Goal: Task Accomplishment & Management: Manage account settings

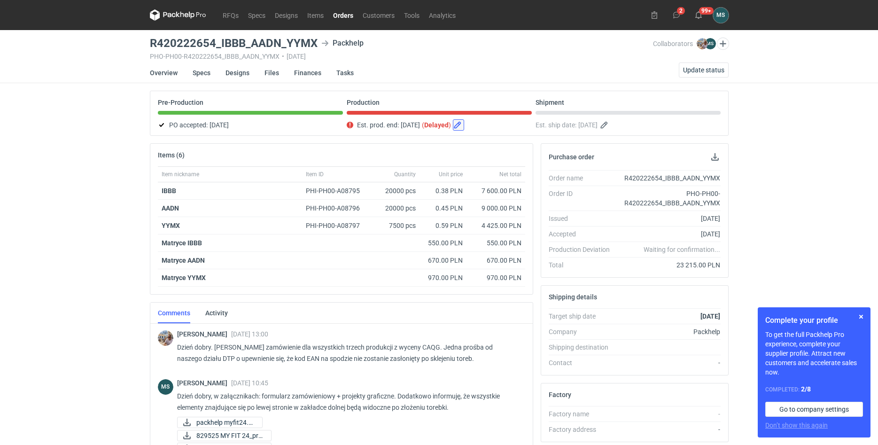
click at [464, 129] on button "button" at bounding box center [458, 124] width 11 height 11
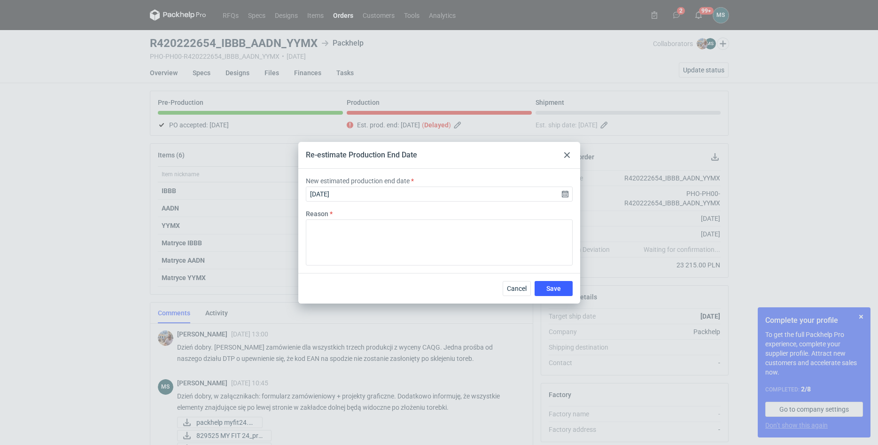
click at [570, 151] on div at bounding box center [566, 154] width 11 height 11
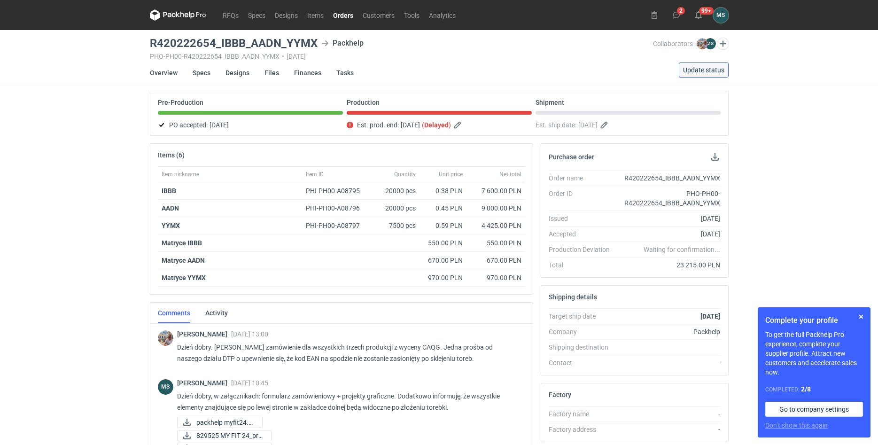
click at [683, 75] on button "Update status" at bounding box center [704, 69] width 50 height 15
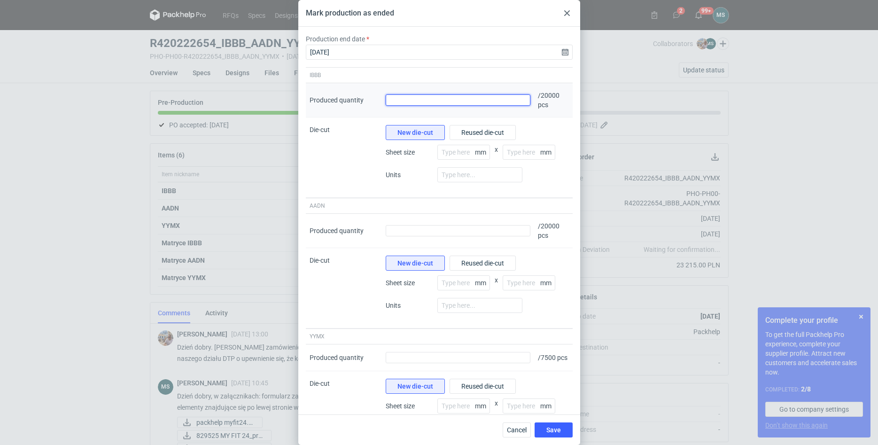
click at [435, 104] on input "Produced quantity" at bounding box center [458, 99] width 145 height 11
type input "21400"
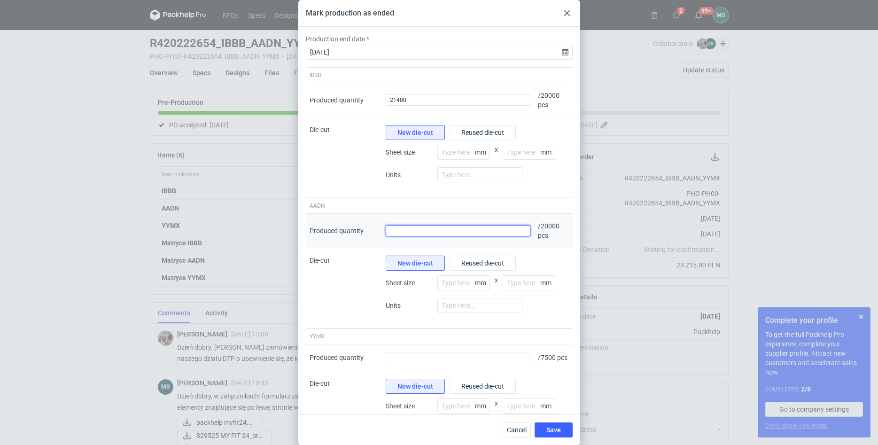
click at [404, 229] on input "Produced quantity" at bounding box center [458, 230] width 145 height 11
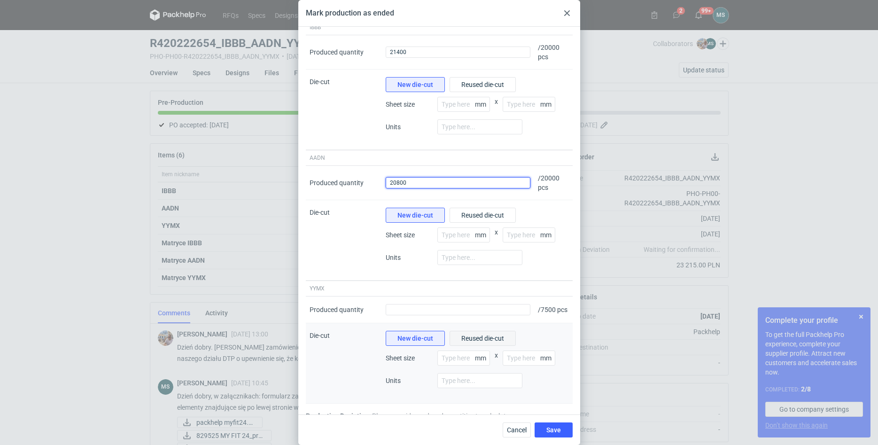
type input "20800"
click at [461, 346] on button "Reused die-cut" at bounding box center [483, 338] width 66 height 15
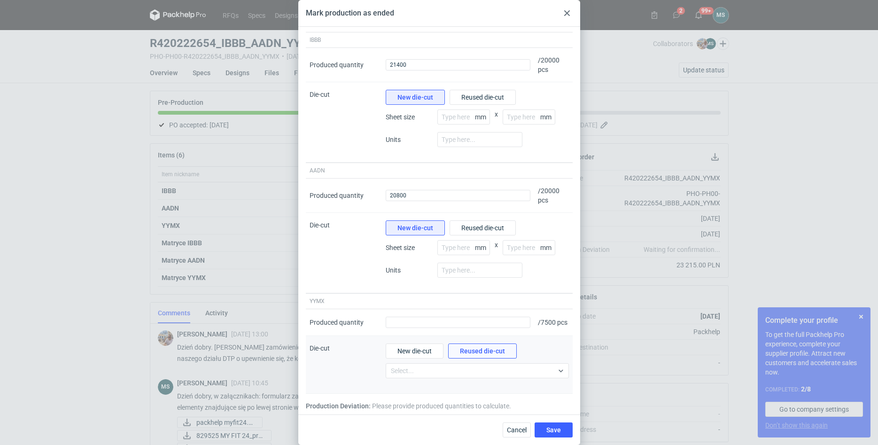
scroll to position [43, 0]
click at [445, 374] on div "Select..." at bounding box center [469, 370] width 167 height 13
click at [444, 373] on div "Select..." at bounding box center [469, 370] width 167 height 13
click at [427, 348] on span "New die-cut" at bounding box center [414, 351] width 34 height 7
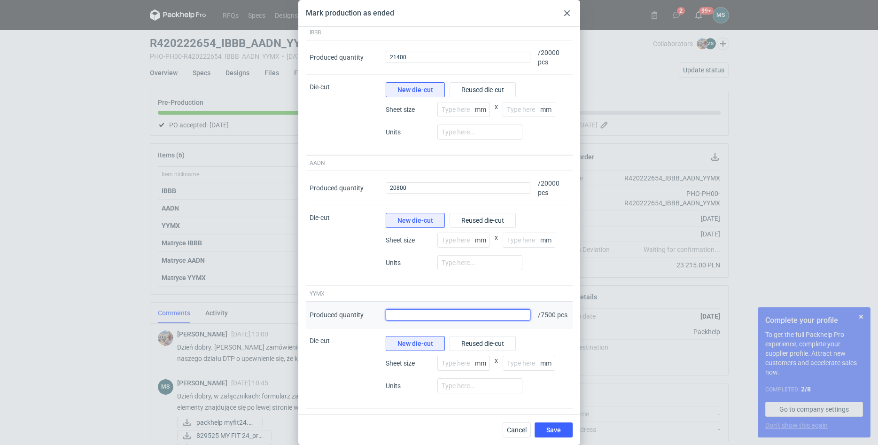
click at [411, 319] on input "Produced quantity" at bounding box center [458, 314] width 145 height 11
type input "8000"
click at [546, 433] on button "Save" at bounding box center [554, 429] width 38 height 15
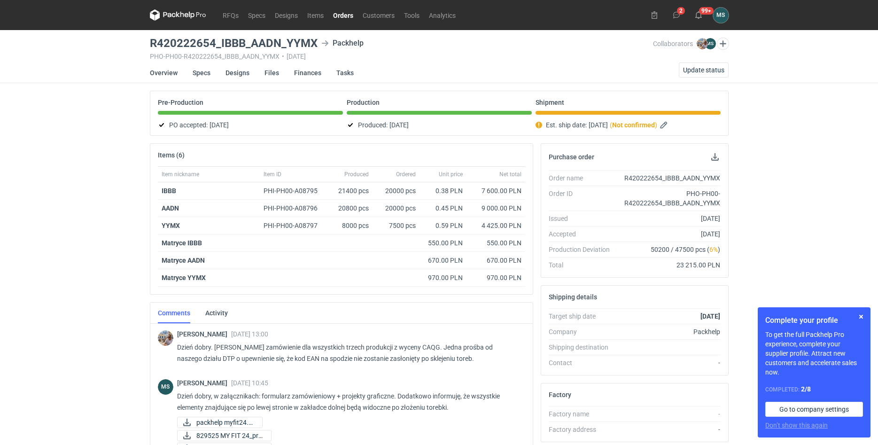
scroll to position [191, 0]
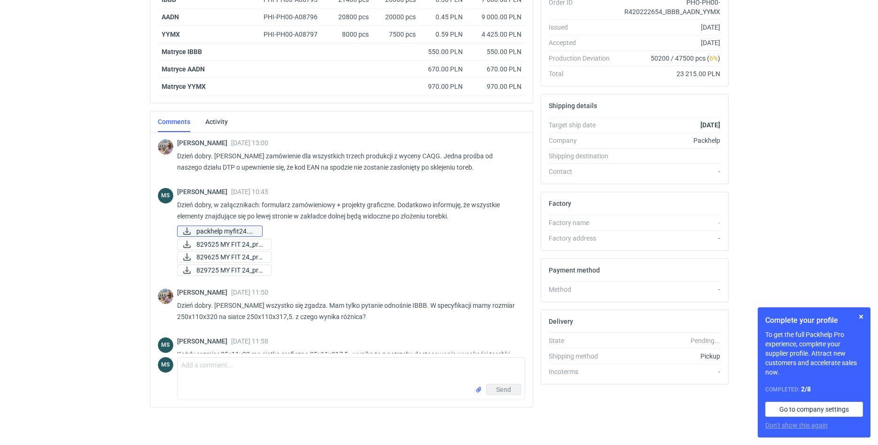
click at [238, 233] on span "packhelp myfit24.pdf" at bounding box center [225, 231] width 58 height 10
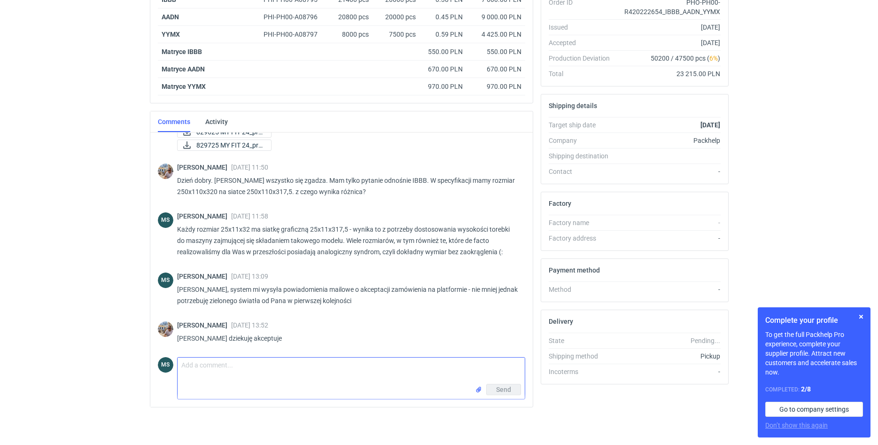
click at [268, 372] on textarea "Comment message" at bounding box center [351, 370] width 347 height 26
type textarea "Dzień dobry, zamówienie gotowe do odbioru - czekam na dalszy dyspozycje"
click at [499, 392] on span "Send" at bounding box center [503, 389] width 15 height 7
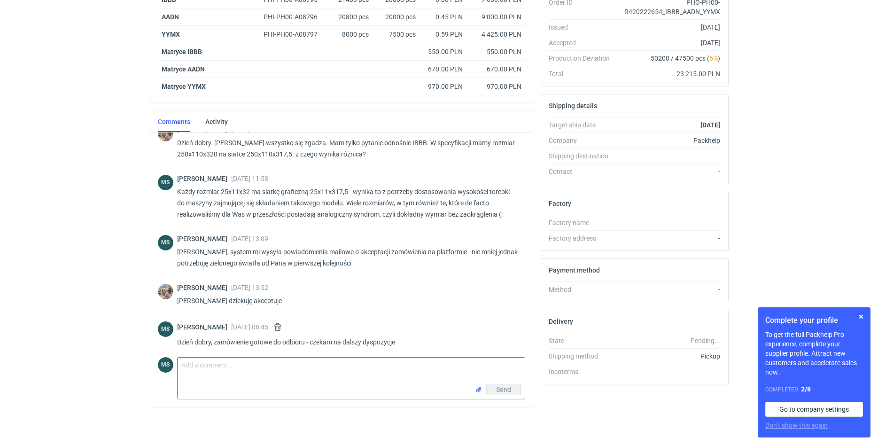
scroll to position [166, 0]
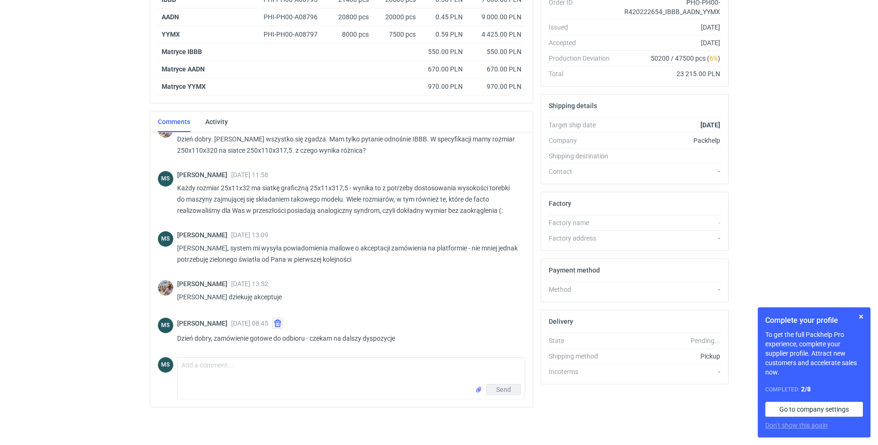
click at [283, 326] on button "button" at bounding box center [277, 323] width 11 height 11
click at [283, 324] on button "button" at bounding box center [277, 323] width 11 height 11
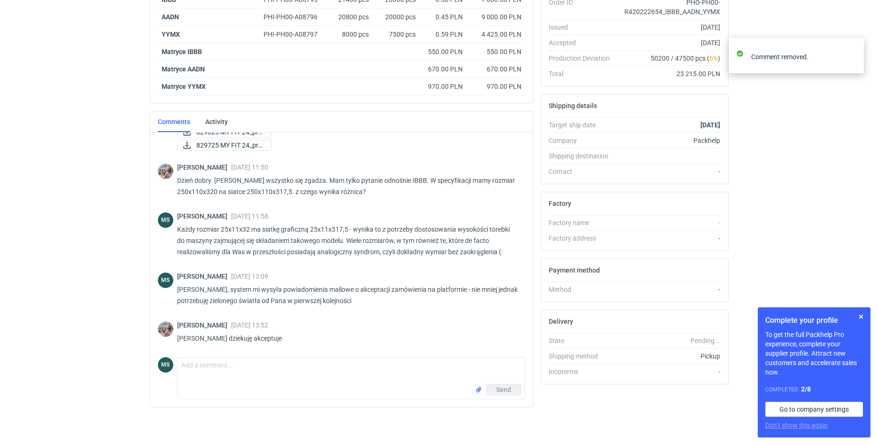
scroll to position [125, 0]
click at [299, 373] on textarea "Comment message" at bounding box center [351, 370] width 347 height 26
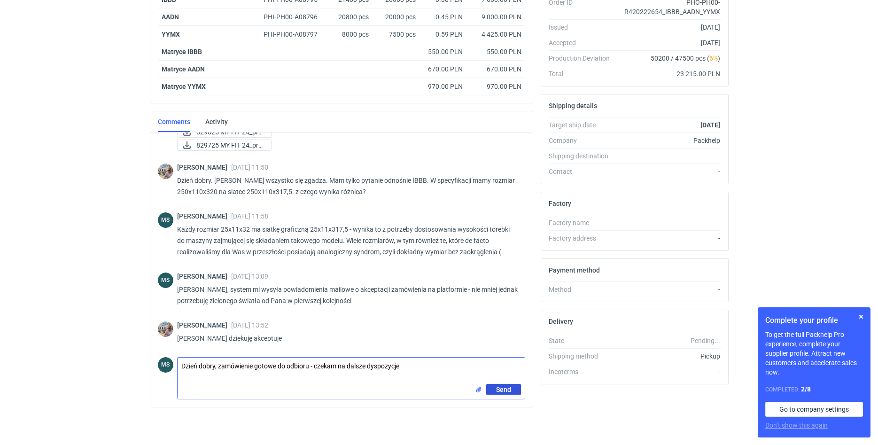
type textarea "Dzień dobry, zamówienie gotowe do odbioru - czekam na dalsze dyspozycje"
click at [501, 393] on span "Send" at bounding box center [503, 389] width 15 height 7
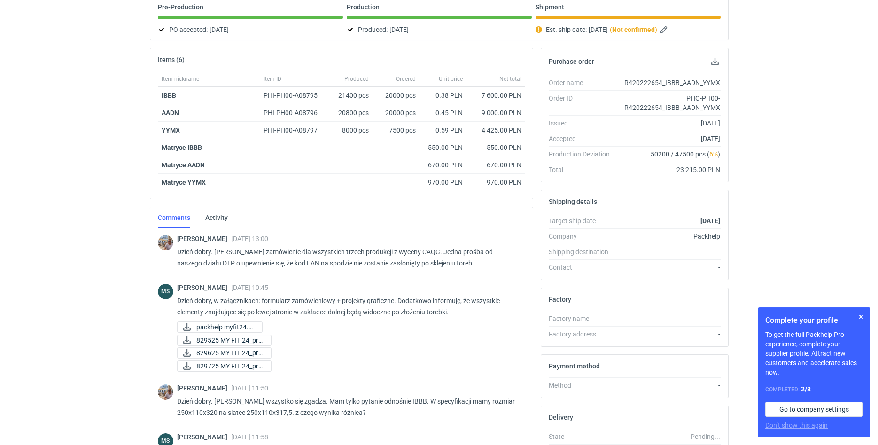
scroll to position [0, 0]
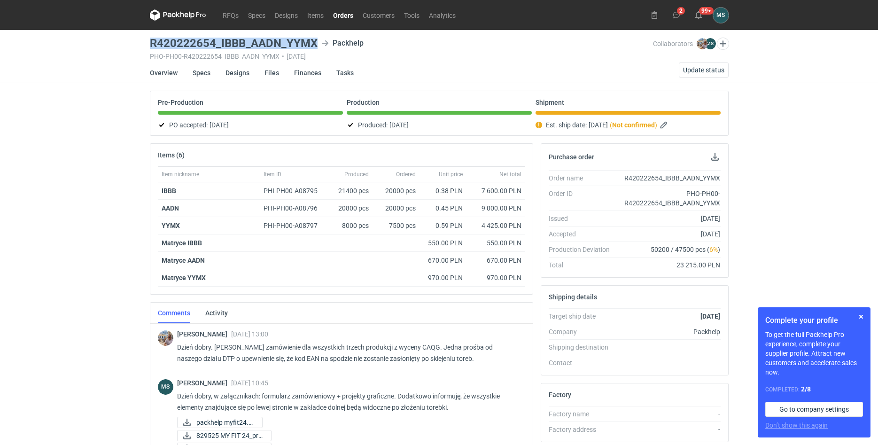
drag, startPoint x: 150, startPoint y: 45, endPoint x: 318, endPoint y: 47, distance: 167.7
click at [318, 47] on h3 "R420222654_IBBB_AADN_YYMX" at bounding box center [234, 43] width 168 height 11
copy h3 "R420222654_IBBB_AADN_YYMX"
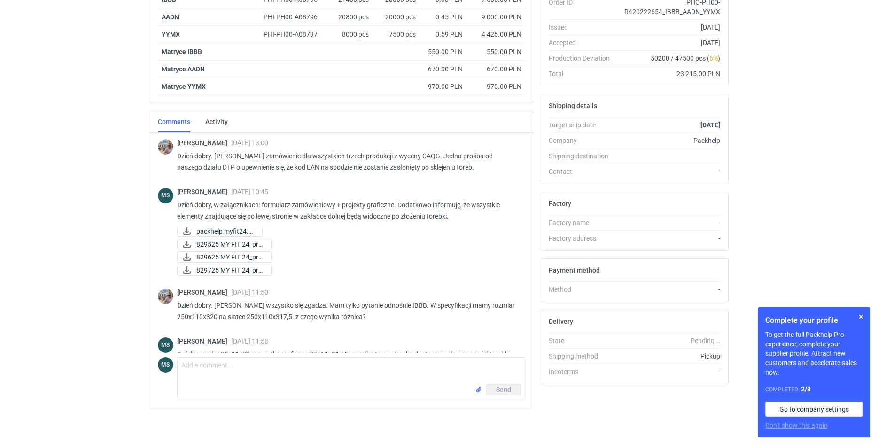
scroll to position [222, 0]
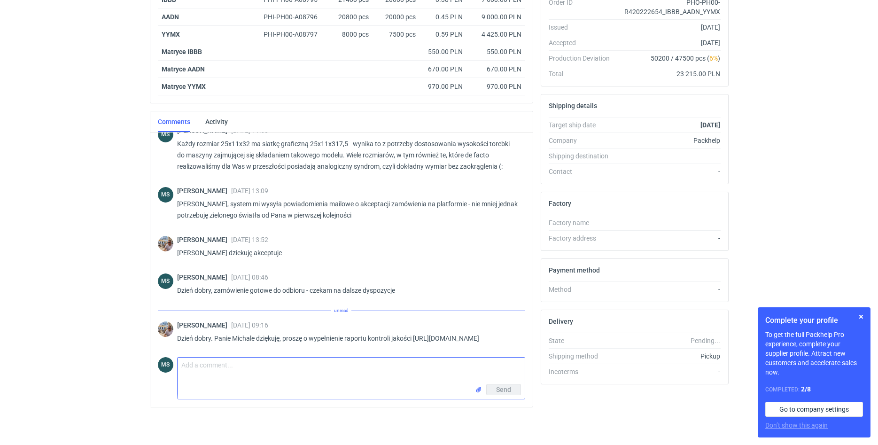
click at [255, 365] on textarea "Comment message" at bounding box center [351, 370] width 347 height 26
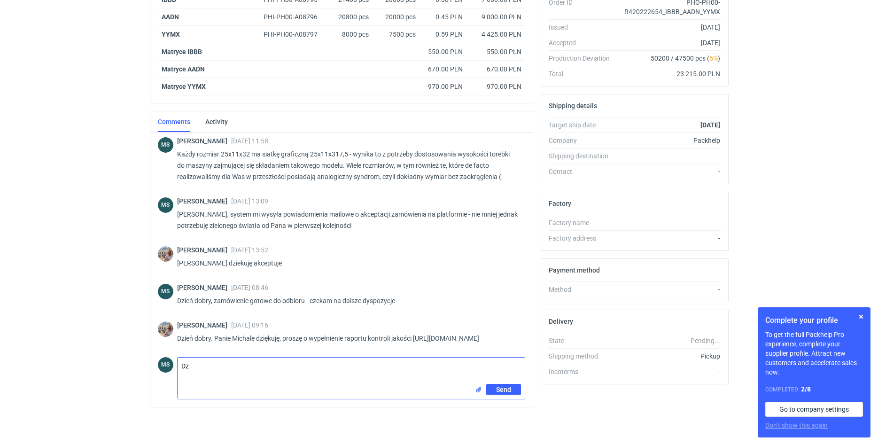
type textarea "D"
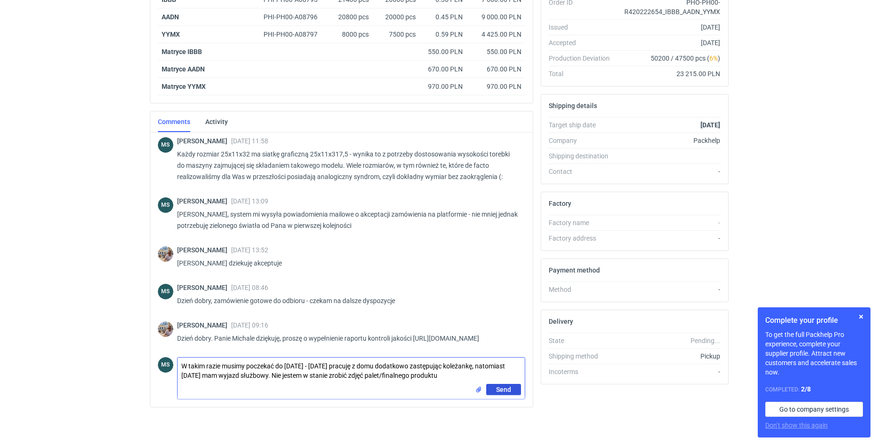
type textarea "W takim razie musimy poczekać do [DATE] - [DATE] pracuję z domu dodatkowo zastę…"
click at [505, 393] on span "Send" at bounding box center [503, 389] width 15 height 7
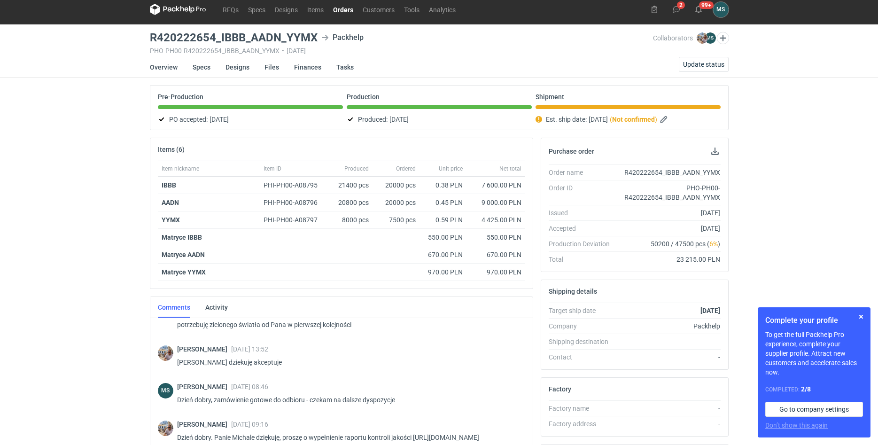
scroll to position [197, 0]
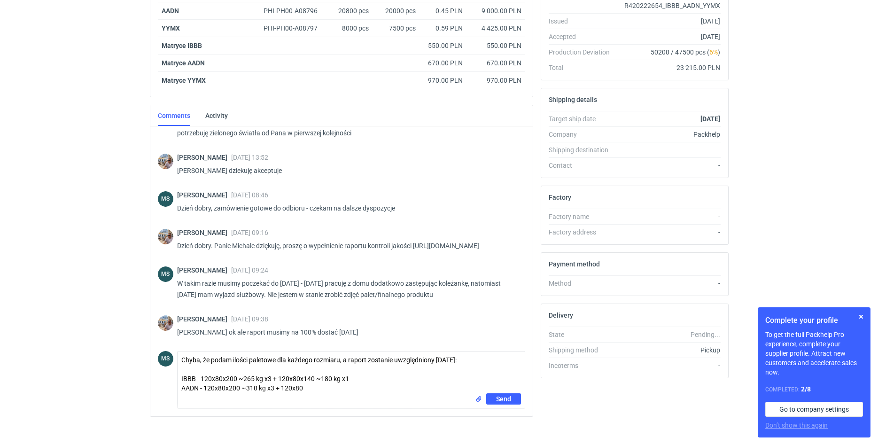
click at [193, 395] on div "Send" at bounding box center [351, 400] width 347 height 15
click at [189, 398] on div "Send" at bounding box center [351, 400] width 347 height 15
click at [221, 396] on div "Send" at bounding box center [351, 400] width 347 height 15
click at [200, 396] on div "Send" at bounding box center [351, 400] width 347 height 15
click at [289, 399] on div "Send" at bounding box center [351, 400] width 347 height 15
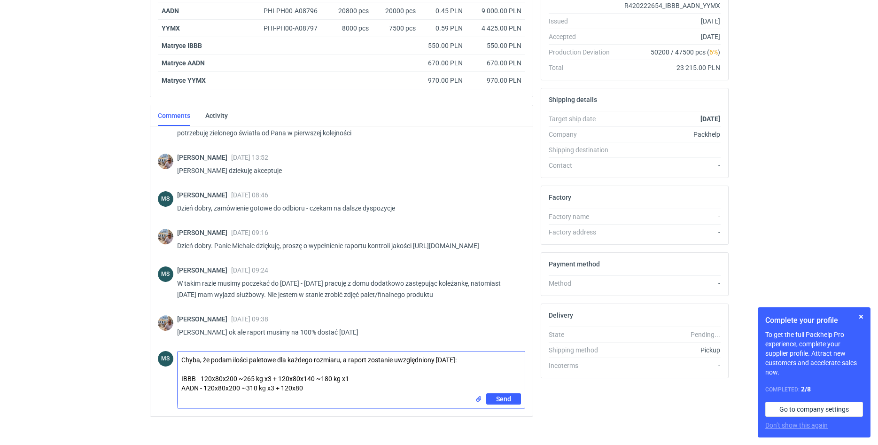
click at [309, 387] on textarea "Chyba, że podam ilości paletowe dla każdego rozmiaru, a raport zostanie uwzględ…" at bounding box center [351, 372] width 347 height 42
click at [326, 387] on textarea "Chyba, że podam ilości paletowe dla każdego rozmiaru, a raport zostanie uwzględ…" at bounding box center [351, 376] width 347 height 51
click at [313, 388] on textarea "Chyba, że podam ilości paletowe dla każdego rozmiaru, a raport zostanie uwzględ…" at bounding box center [351, 376] width 347 height 51
click at [339, 388] on textarea "Chyba, że podam ilości paletowe dla każdego rozmiaru, a raport zostanie uwzględ…" at bounding box center [351, 376] width 347 height 51
drag, startPoint x: 330, startPoint y: 380, endPoint x: 321, endPoint y: 380, distance: 8.9
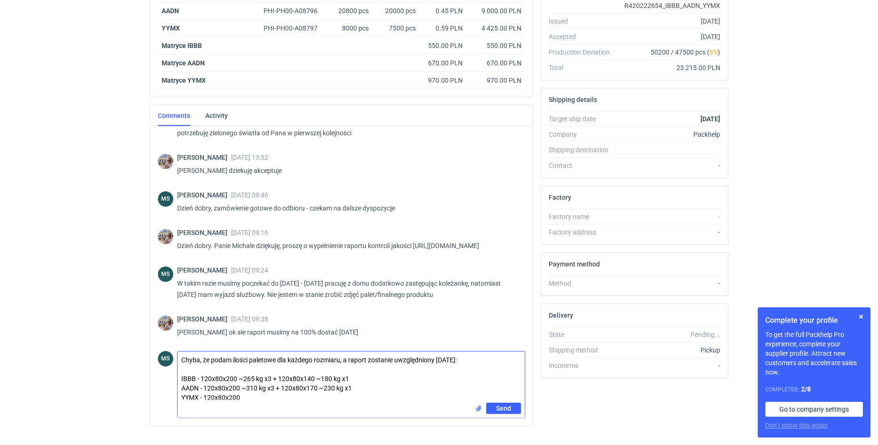
click at [321, 380] on textarea "Chyba, że podam ilości paletowe dla każdego rozmiaru, a raport zostanie uwzględ…" at bounding box center [351, 376] width 347 height 51
click at [268, 399] on textarea "Chyba, że podam ilości paletowe dla każdego rozmiaru, a raport zostanie uwzględ…" at bounding box center [351, 376] width 347 height 51
type textarea "Chyba, że podam ilości paletowe dla każdego rozmiaru, a raport zostanie uwzględ…"
click at [494, 409] on button "Send" at bounding box center [503, 408] width 35 height 11
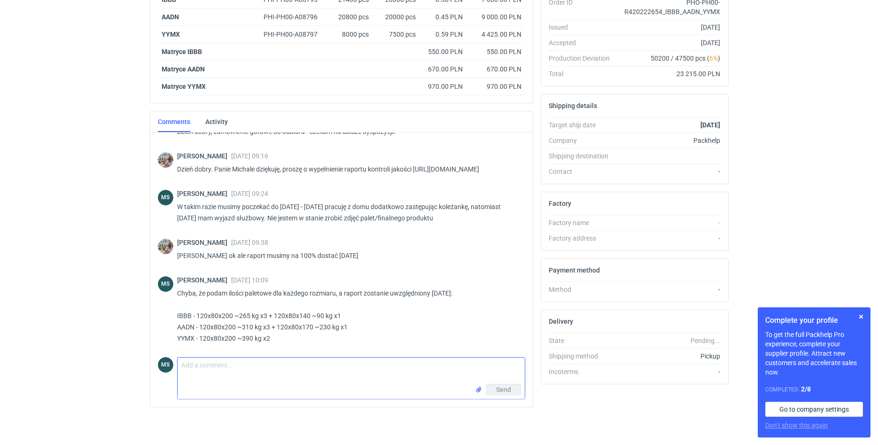
scroll to position [380, 0]
